Goal: Navigation & Orientation: Find specific page/section

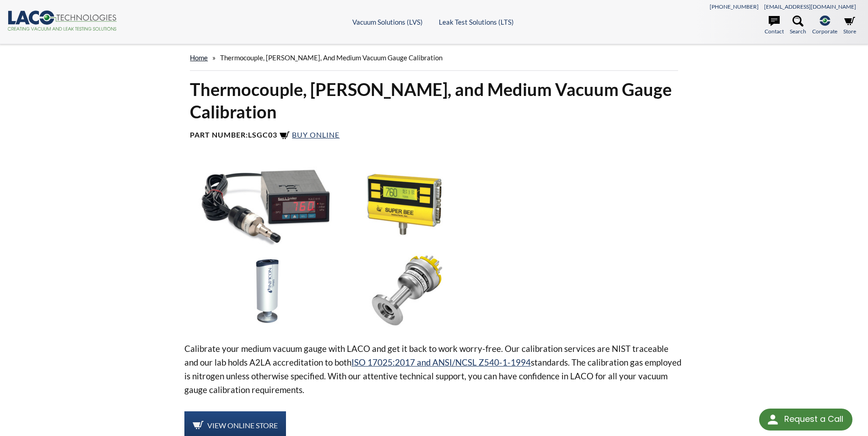
click at [202, 58] on link "home" at bounding box center [199, 58] width 18 height 8
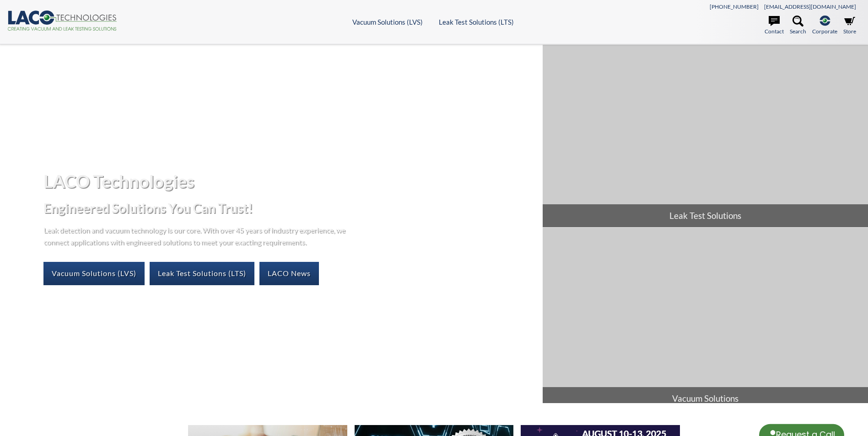
select select "Language Translate Widget"
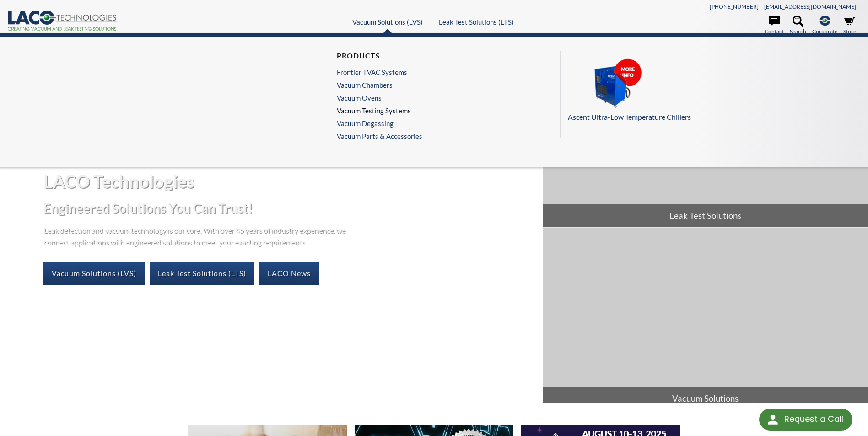
click at [400, 110] on link "Vacuum Testing Systems" at bounding box center [377, 111] width 81 height 8
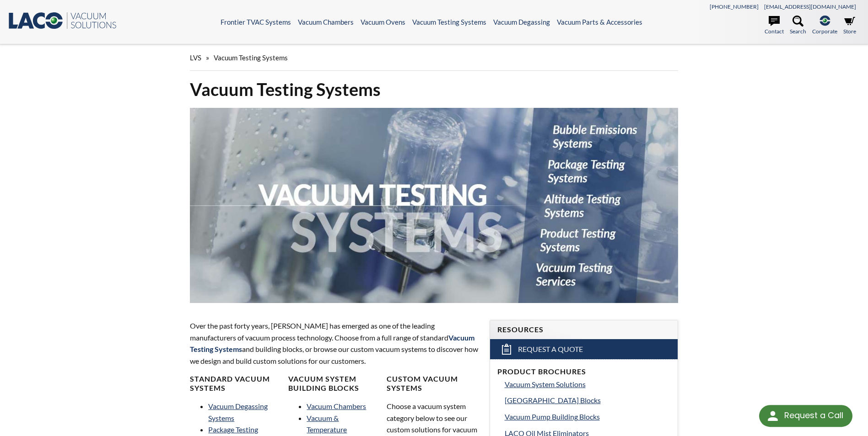
select select "Language Translate Widget"
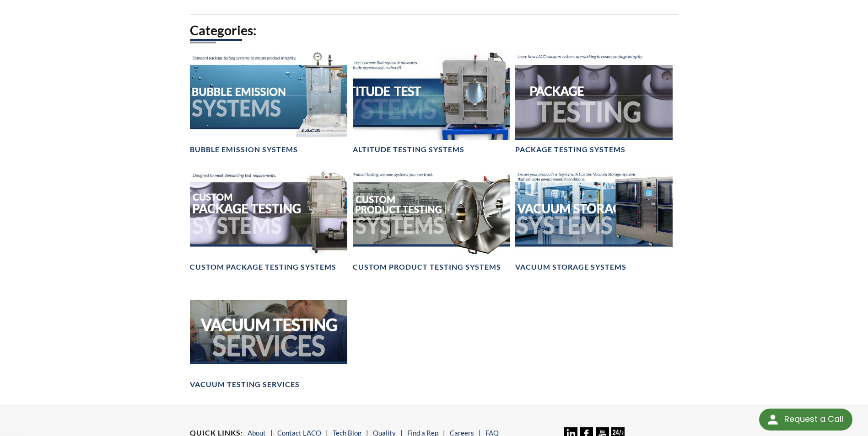
scroll to position [640, 0]
